Goal: Find specific page/section: Find specific page/section

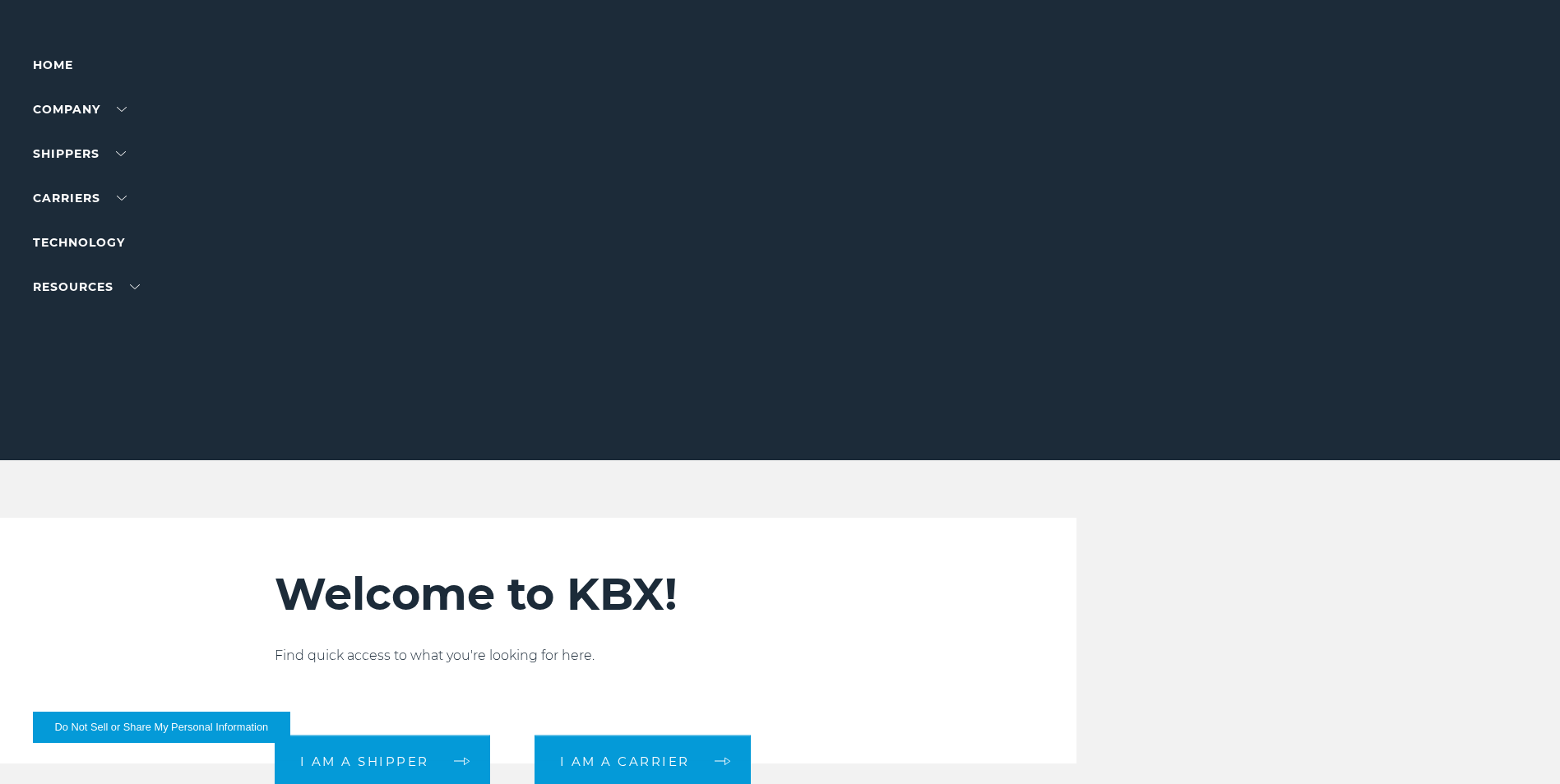
scroll to position [411, 0]
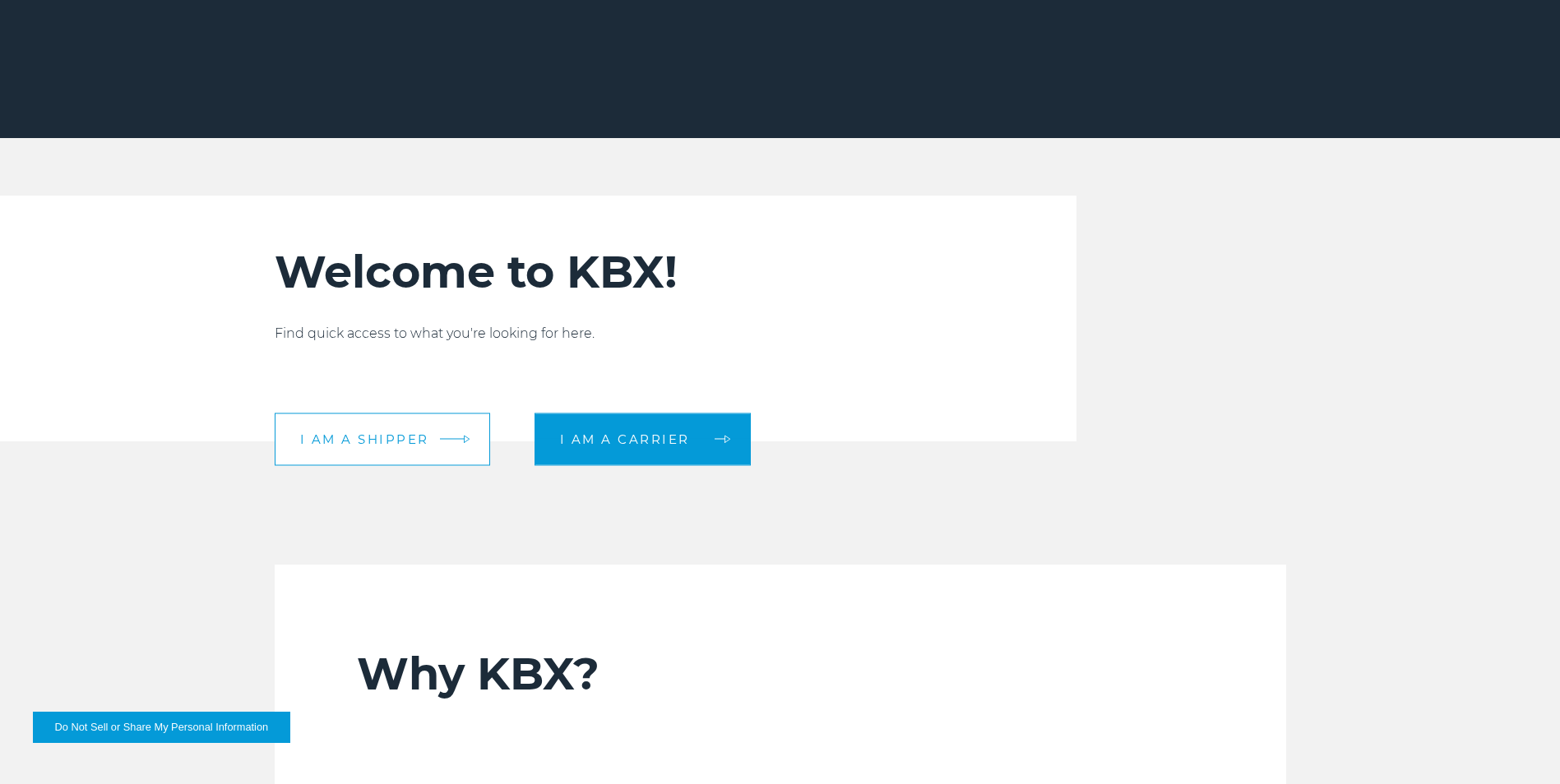
click at [401, 448] on link "I am a shipper" at bounding box center [382, 439] width 215 height 52
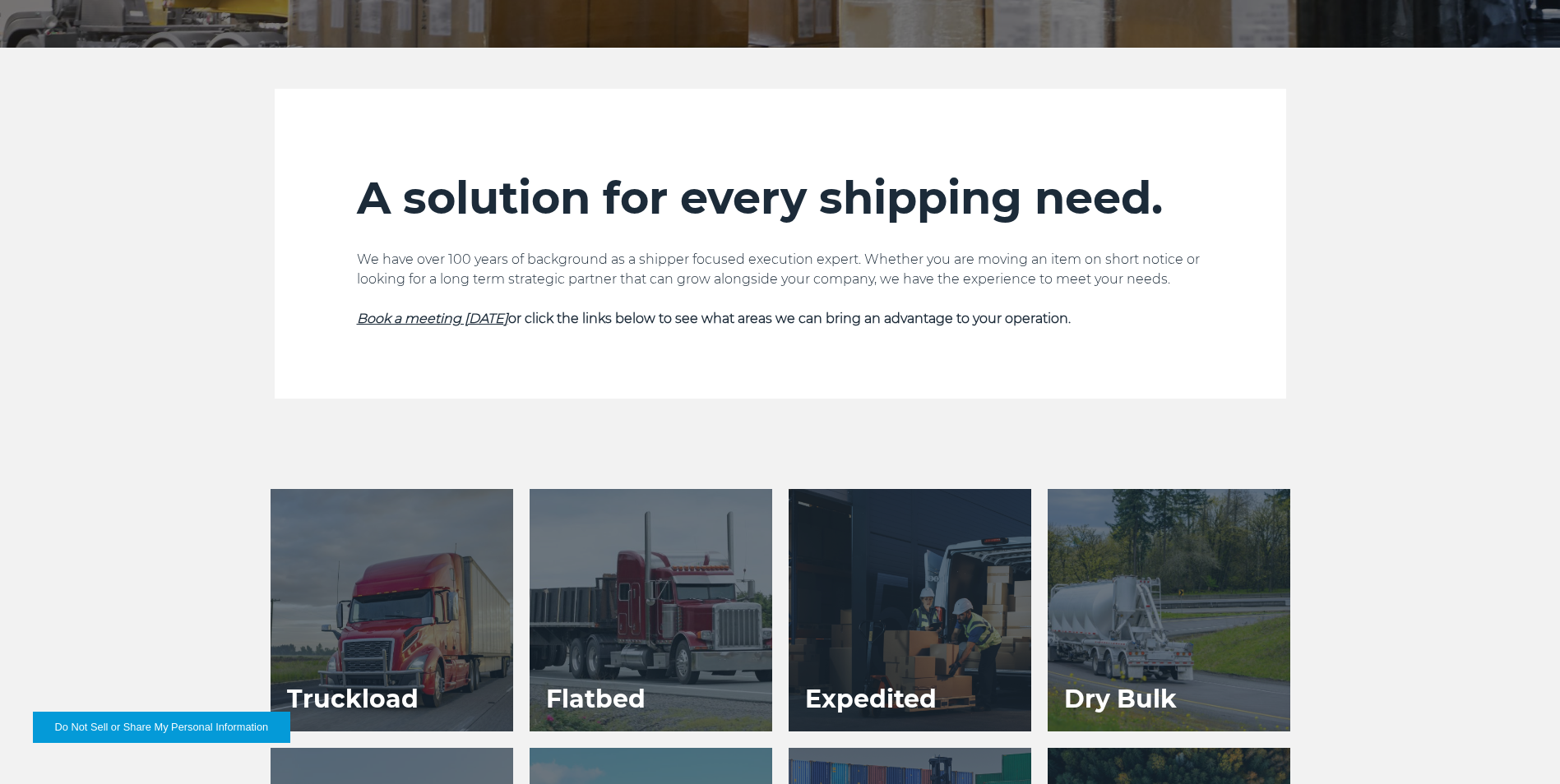
scroll to position [822, 0]
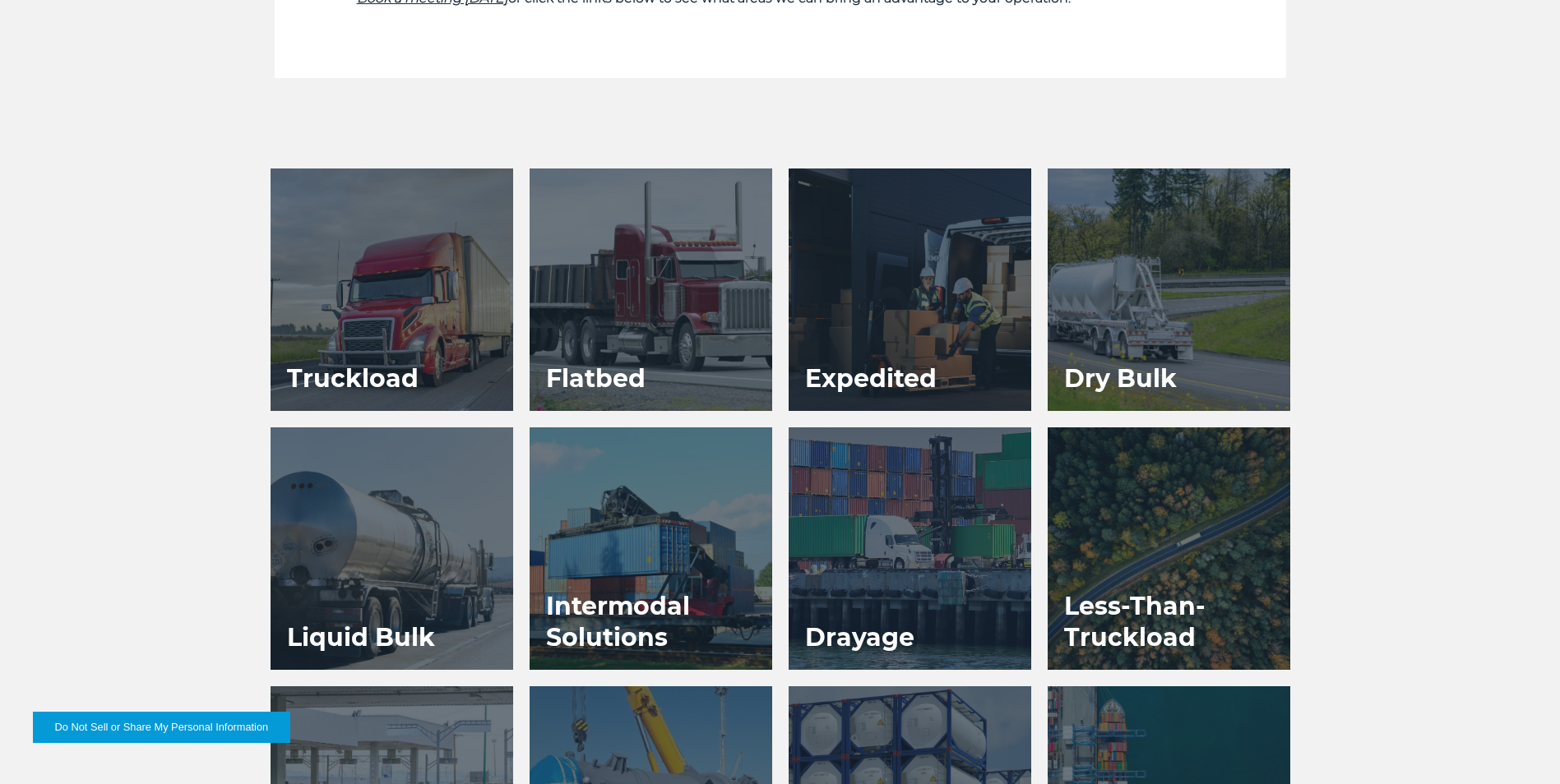
click at [628, 321] on div at bounding box center [651, 290] width 243 height 243
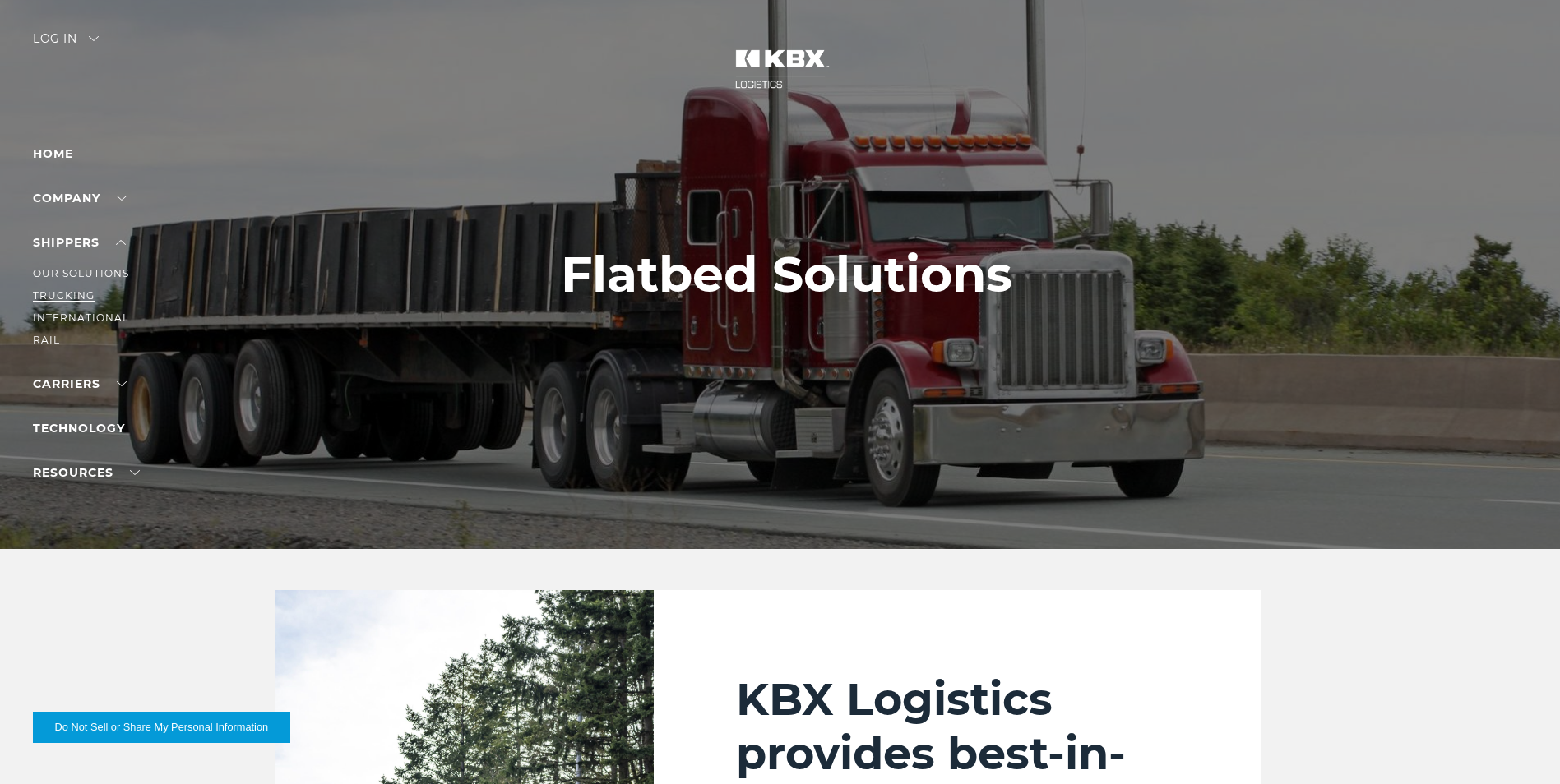
click at [71, 298] on link "Trucking" at bounding box center [64, 295] width 62 height 12
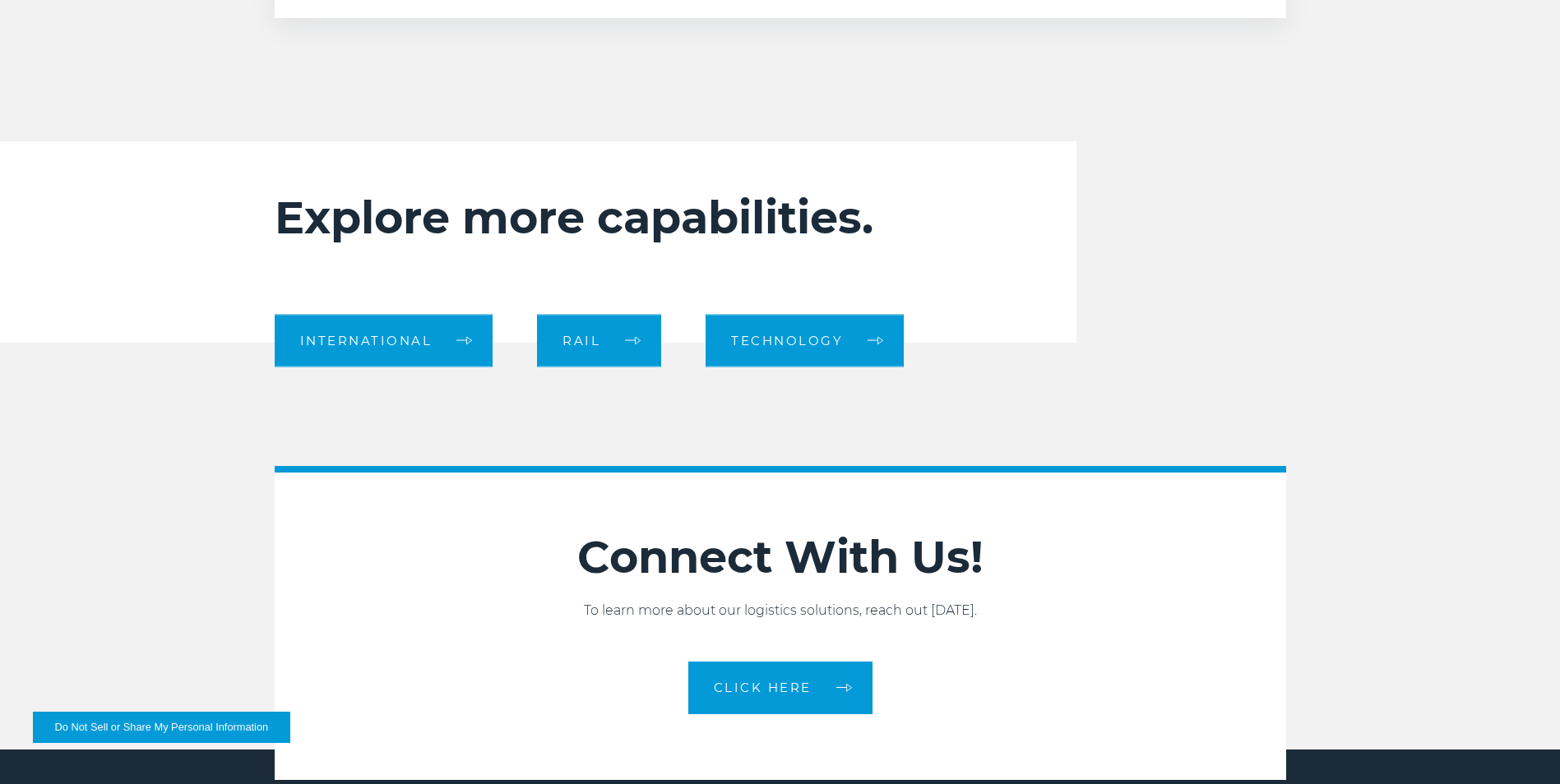
scroll to position [1881, 0]
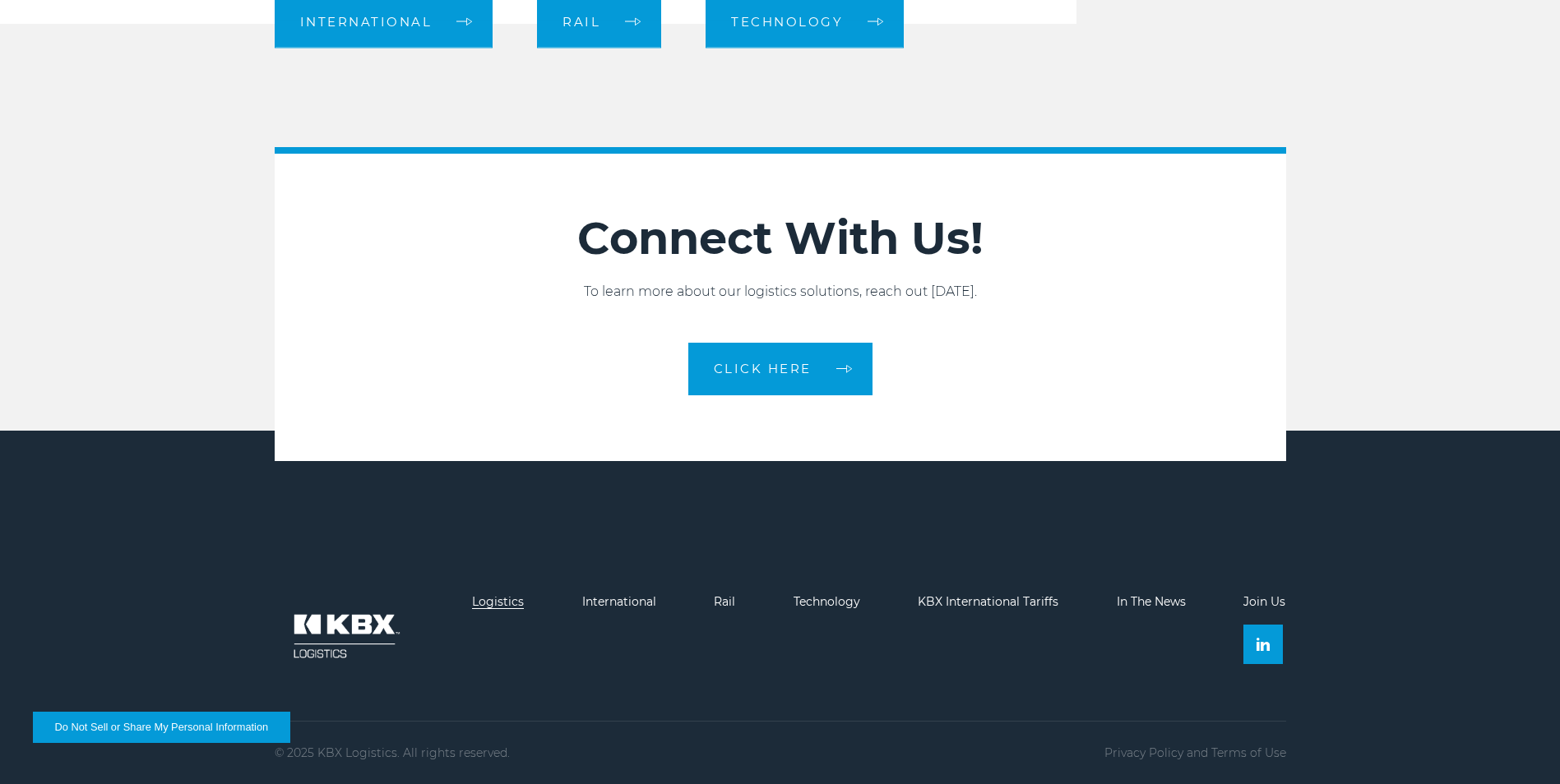
click at [501, 601] on link "Logistics" at bounding box center [498, 602] width 52 height 15
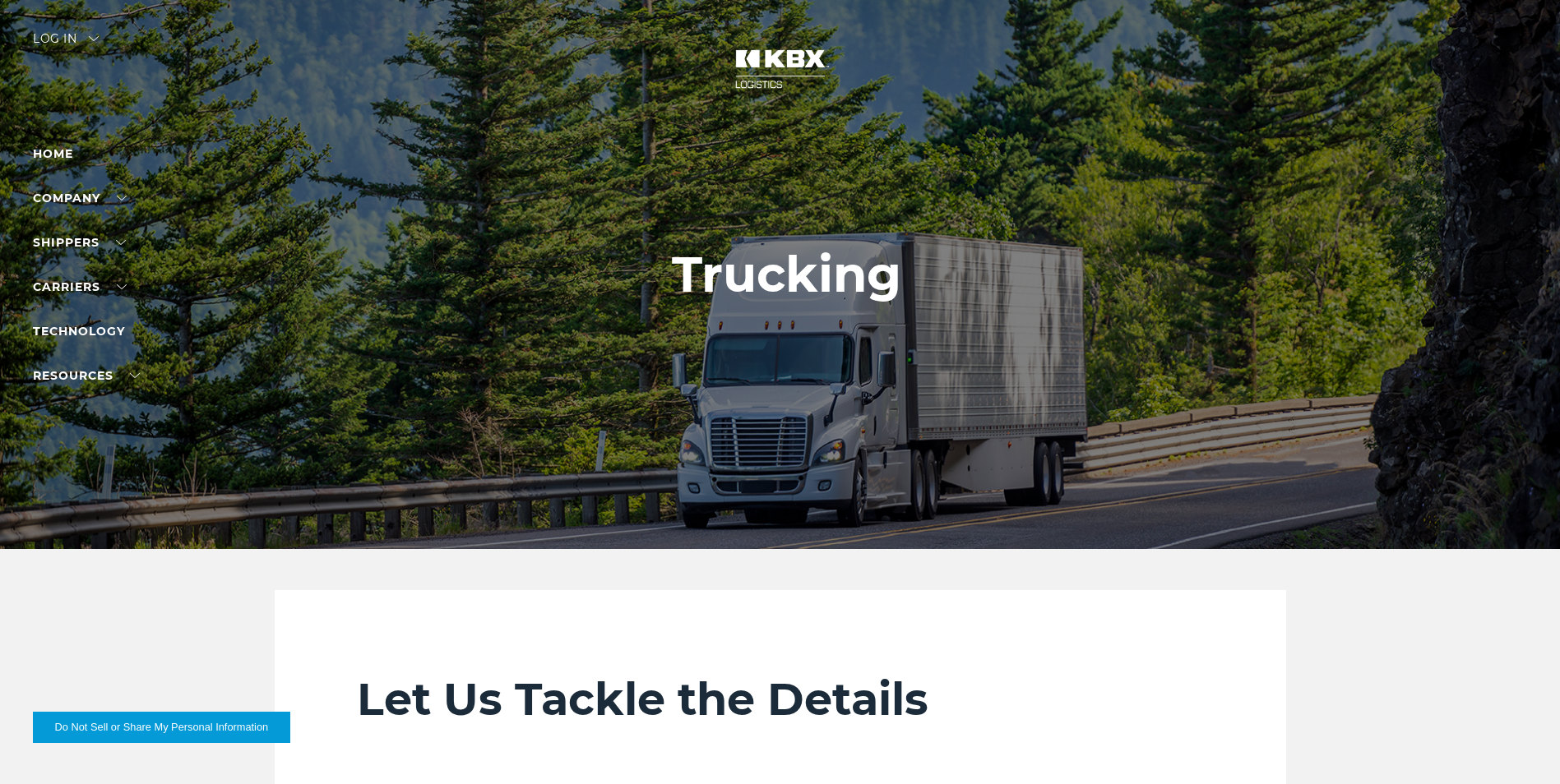
click at [67, 43] on div "Log in" at bounding box center [65, 45] width 65 height 24
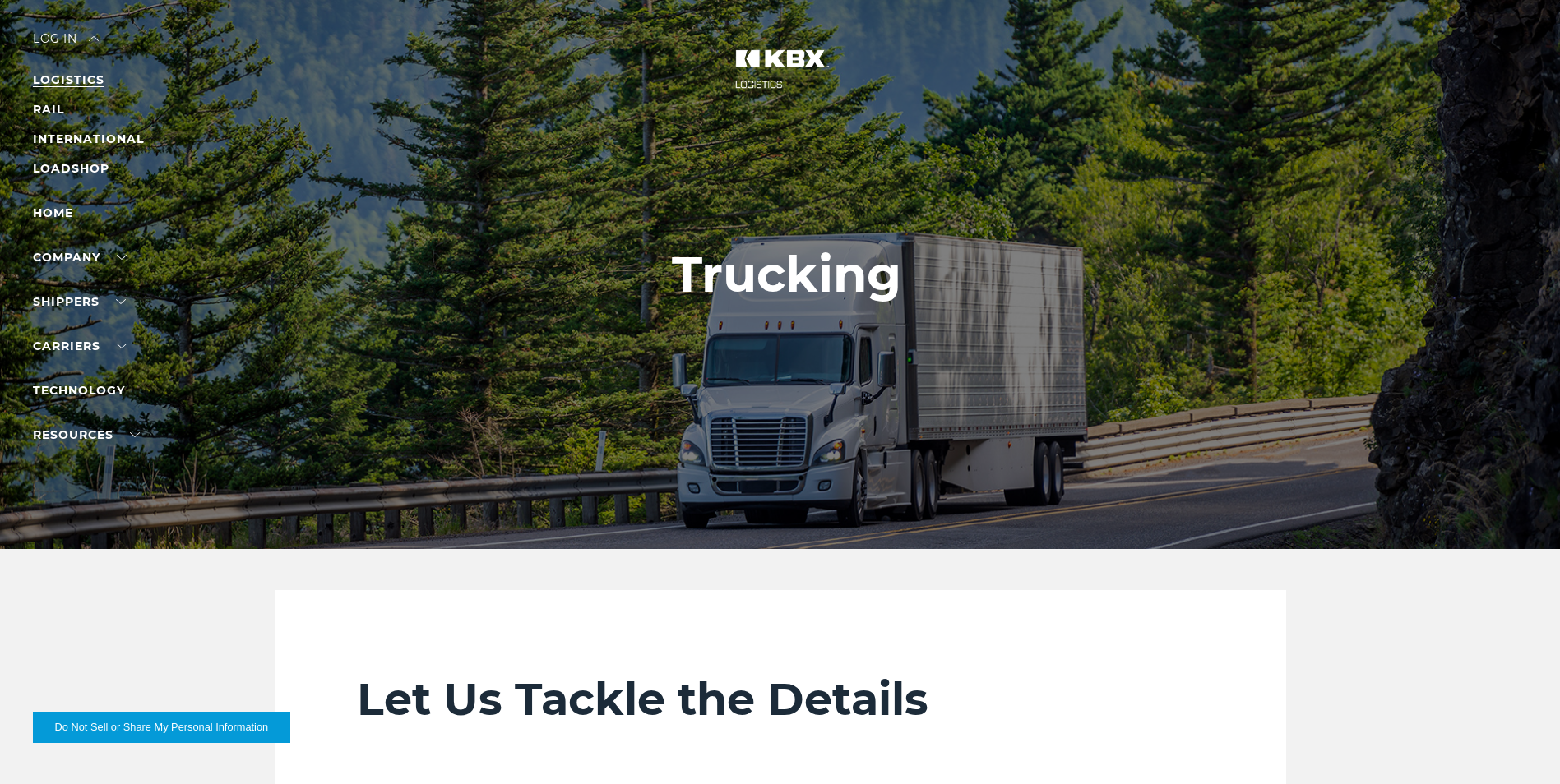
click at [80, 78] on link "LOGISTICS" at bounding box center [68, 79] width 71 height 15
